Goal: Check status: Check status

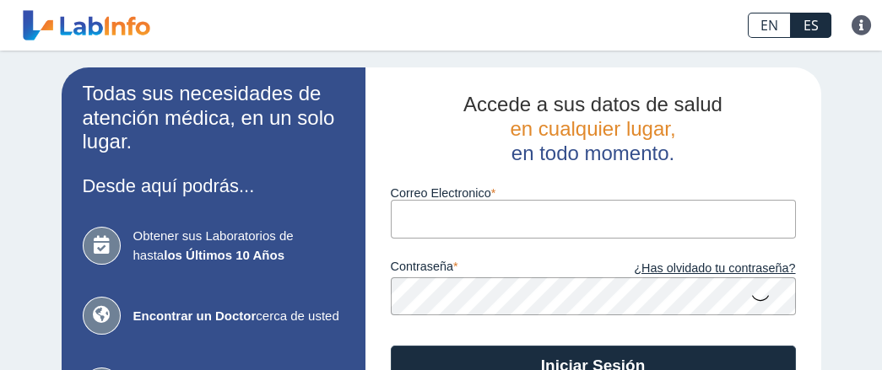
click at [397, 224] on input "Correo Electronico" at bounding box center [593, 219] width 405 height 38
type input "[EMAIL_ADDRESS][DOMAIN_NAME]"
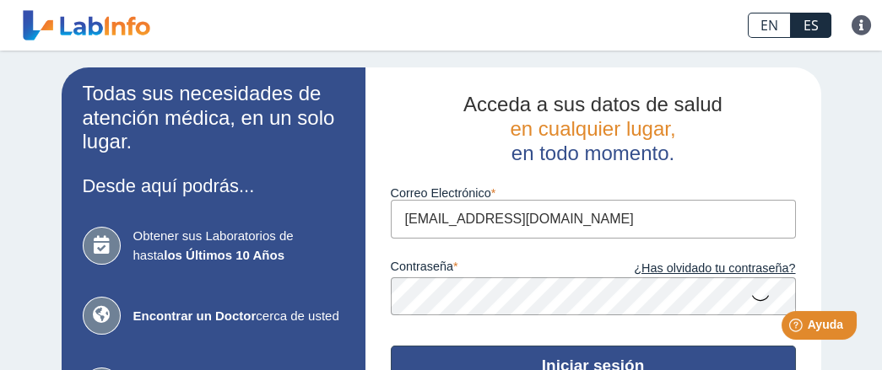
click at [502, 351] on button "Iniciar sesión" at bounding box center [593, 366] width 405 height 41
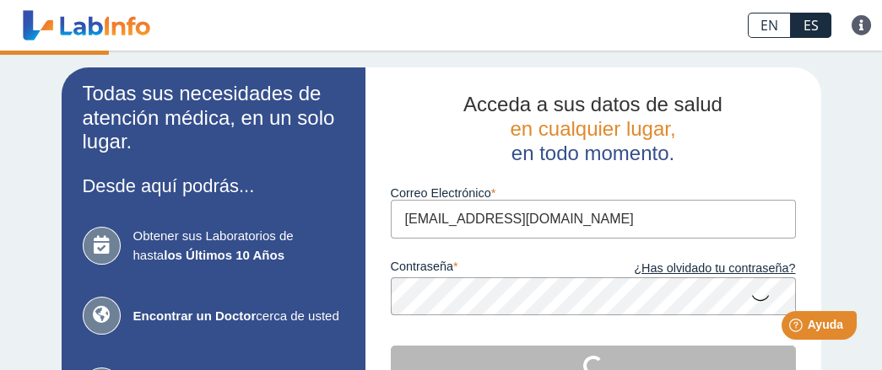
scroll to position [169, 0]
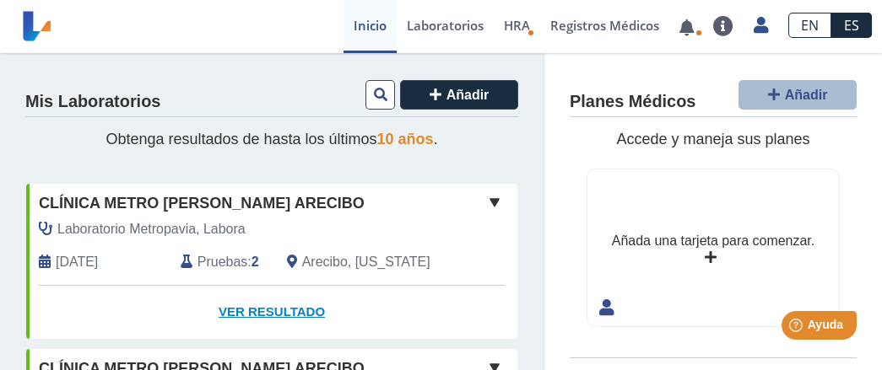
click at [250, 319] on font "Ver resultado" at bounding box center [272, 312] width 106 height 14
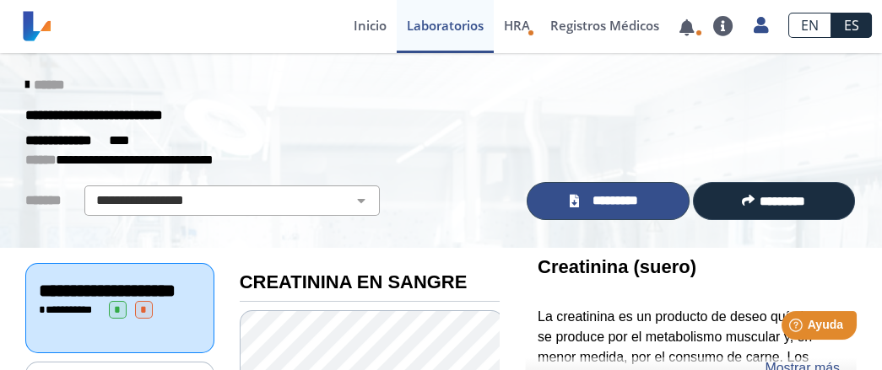
click at [578, 197] on link "*********" at bounding box center [608, 201] width 162 height 38
